Goal: Information Seeking & Learning: Learn about a topic

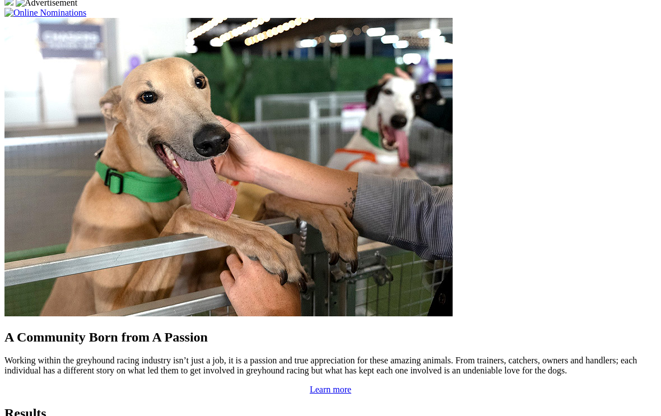
scroll to position [873, 0]
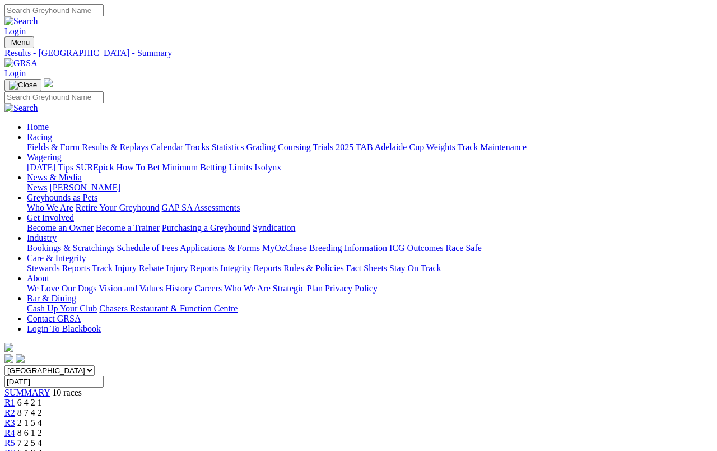
scroll to position [4, 0]
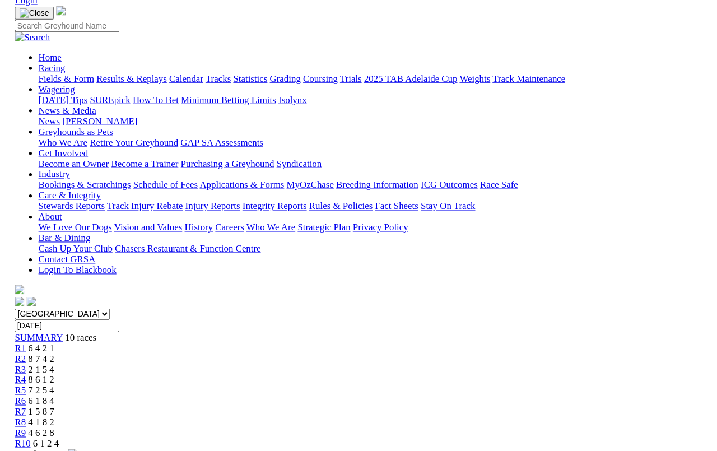
scroll to position [3, 0]
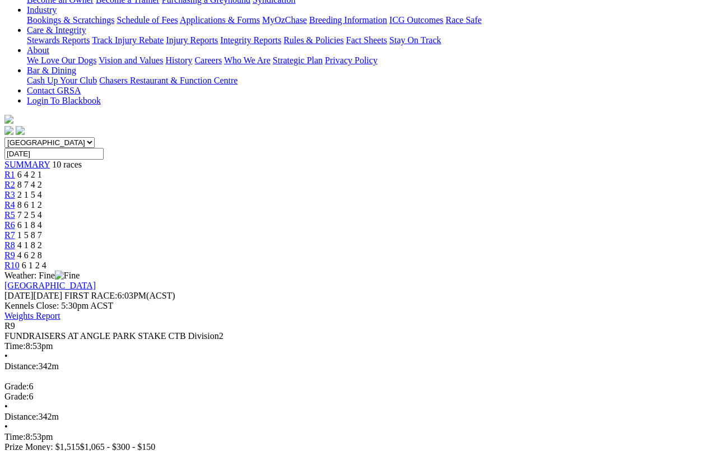
scroll to position [229, 0]
